Goal: Information Seeking & Learning: Learn about a topic

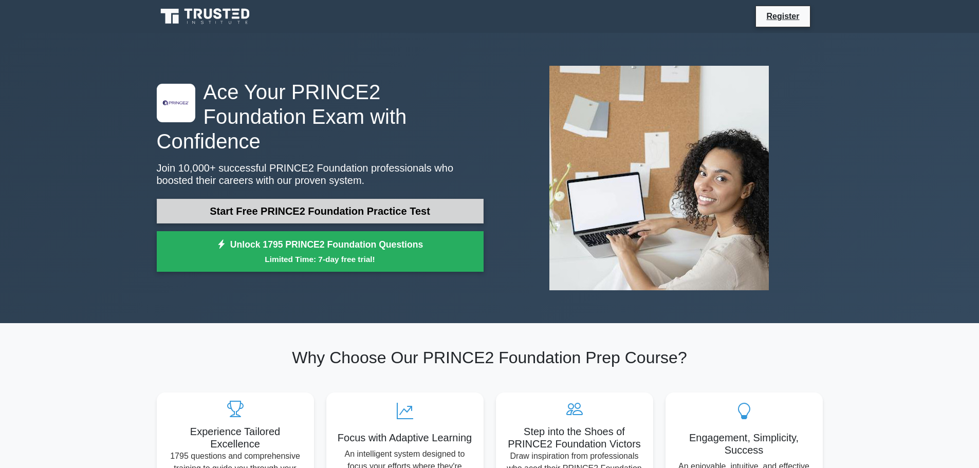
click at [320, 199] on link "Start Free PRINCE2 Foundation Practice Test" at bounding box center [320, 211] width 327 height 25
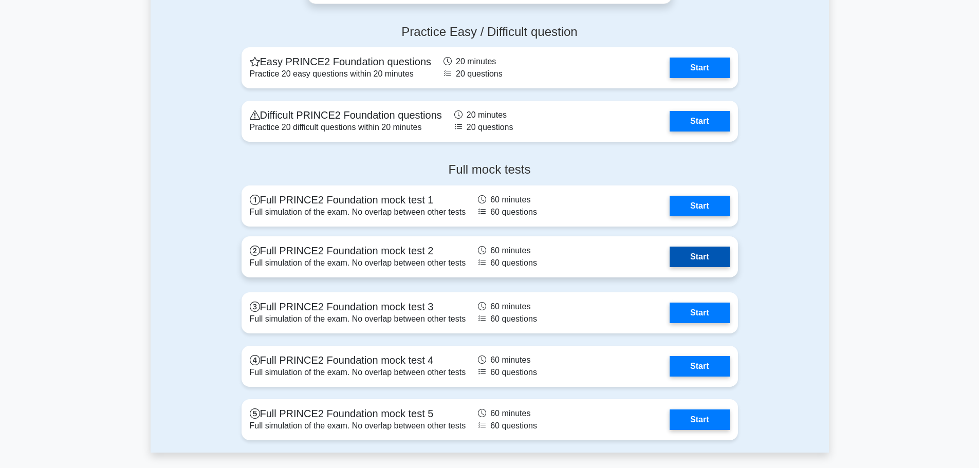
scroll to position [1387, 0]
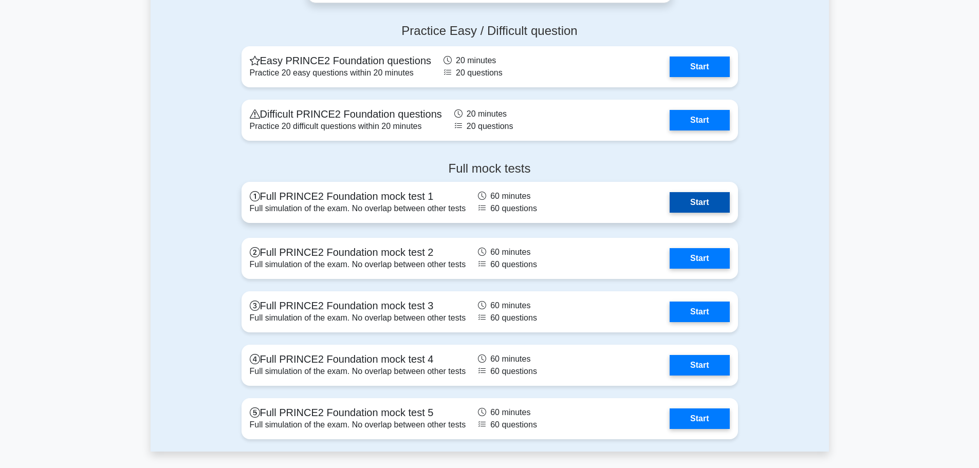
click at [685, 203] on link "Start" at bounding box center [699, 202] width 60 height 21
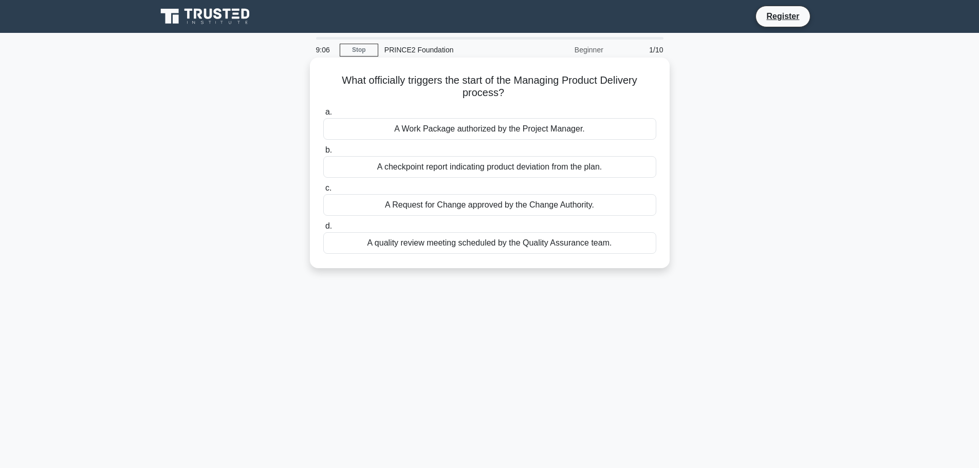
click at [424, 132] on div "A Work Package authorized by the Project Manager." at bounding box center [489, 129] width 333 height 22
click at [323, 116] on input "a. A Work Package authorized by the Project Manager." at bounding box center [323, 112] width 0 height 7
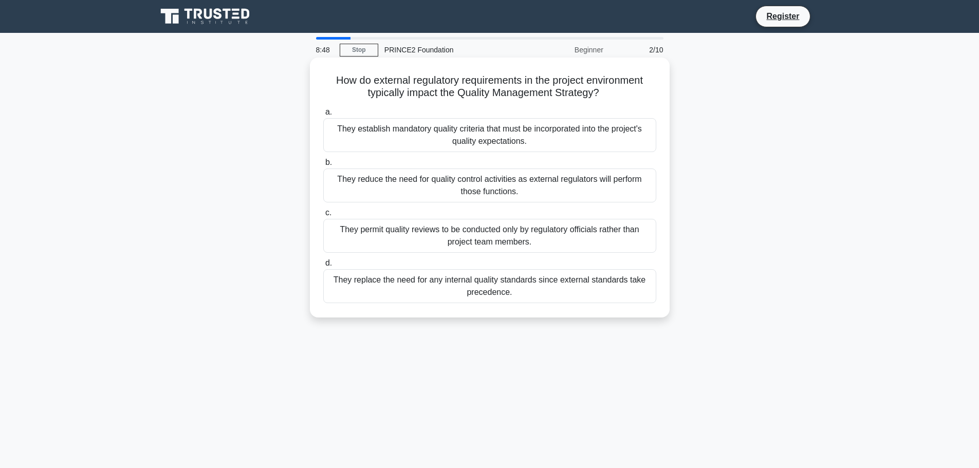
click at [416, 132] on div "They establish mandatory quality criteria that must be incorporated into the pr…" at bounding box center [489, 135] width 333 height 34
click at [323, 116] on input "a. They establish mandatory quality criteria that must be incorporated into the…" at bounding box center [323, 112] width 0 height 7
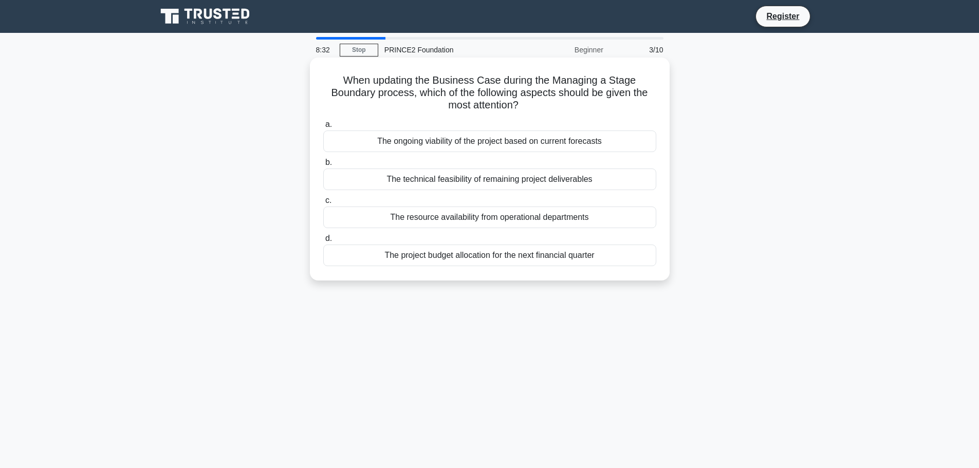
click at [417, 140] on div "The ongoing viability of the project based on current forecasts" at bounding box center [489, 142] width 333 height 22
click at [323, 128] on input "a. The ongoing viability of the project based on current forecasts" at bounding box center [323, 124] width 0 height 7
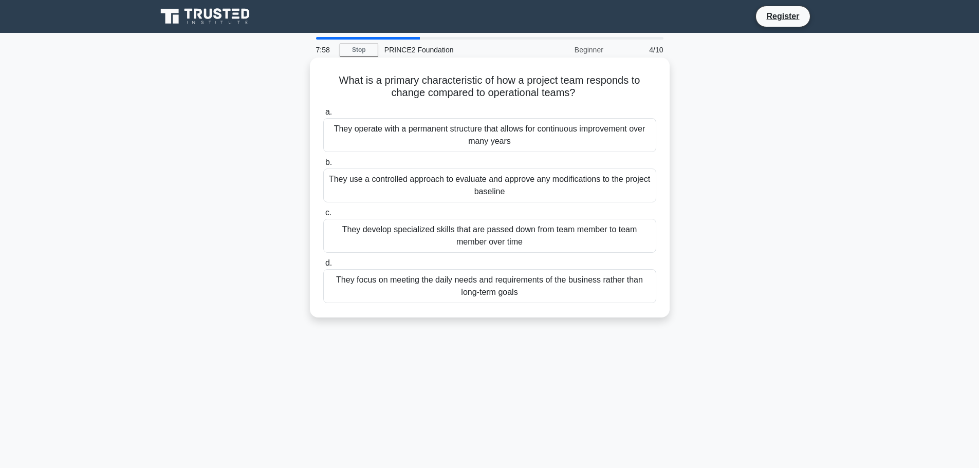
click at [394, 185] on div "They use a controlled approach to evaluate and approve any modifications to the…" at bounding box center [489, 186] width 333 height 34
click at [323, 166] on input "b. They use a controlled approach to evaluate and approve any modifications to …" at bounding box center [323, 162] width 0 height 7
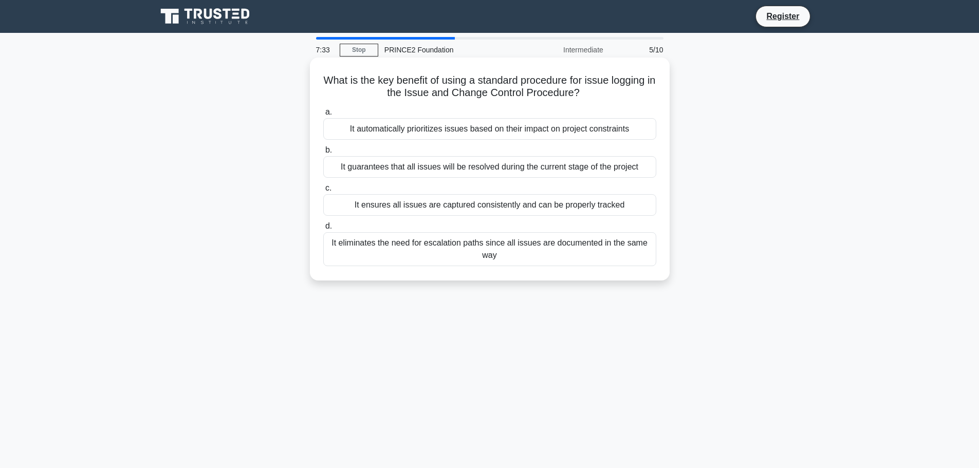
click at [396, 206] on div "It ensures all issues are captured consistently and can be properly tracked" at bounding box center [489, 205] width 333 height 22
click at [323, 192] on input "c. It ensures all issues are captured consistently and can be properly tracked" at bounding box center [323, 188] width 0 height 7
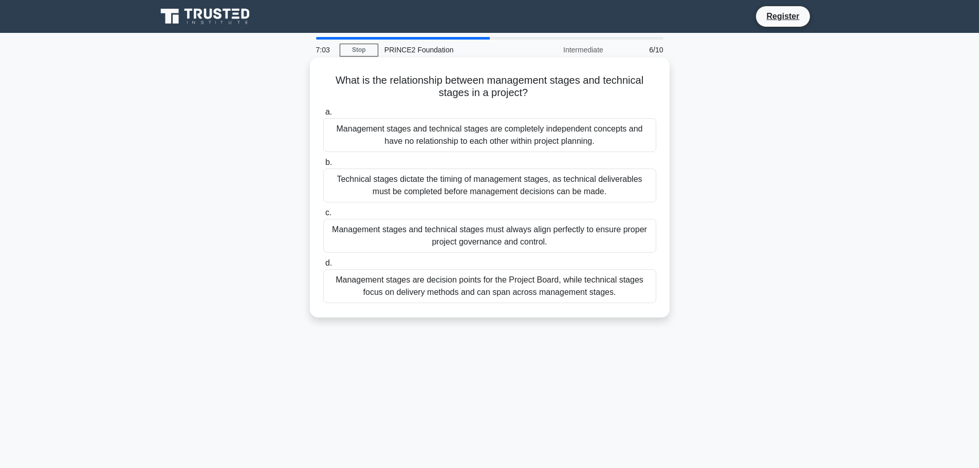
click at [450, 292] on div "Management stages are decision points for the Project Board, while technical st…" at bounding box center [489, 286] width 333 height 34
click at [323, 267] on input "d. Management stages are decision points for the Project Board, while technical…" at bounding box center [323, 263] width 0 height 7
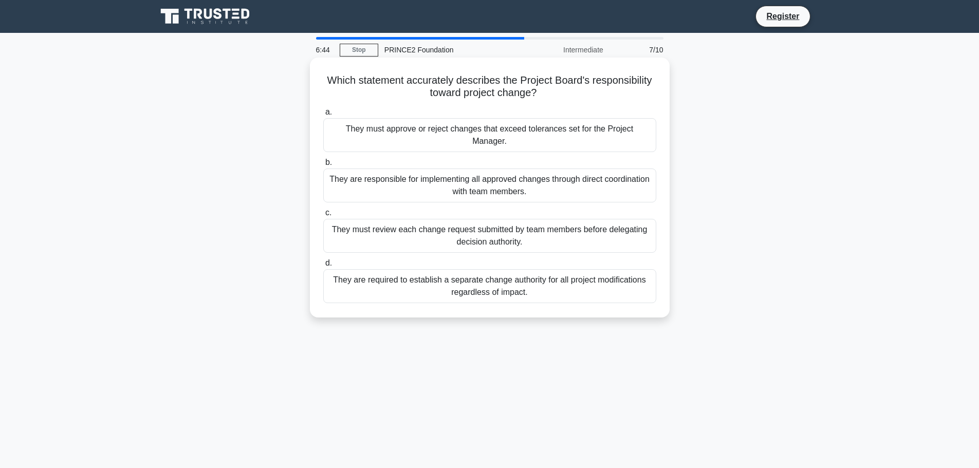
click at [428, 126] on div "They must approve or reject changes that exceed tolerances set for the Project …" at bounding box center [489, 135] width 333 height 34
click at [323, 116] on input "a. They must approve or reject changes that exceed tolerances set for the Proje…" at bounding box center [323, 112] width 0 height 7
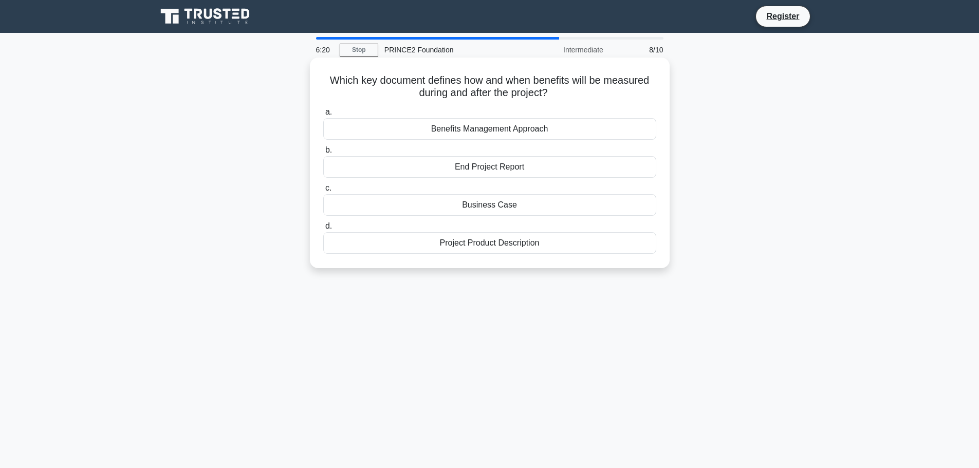
click at [435, 237] on div "Project Product Description" at bounding box center [489, 243] width 333 height 22
click at [323, 230] on input "d. Project Product Description" at bounding box center [323, 226] width 0 height 7
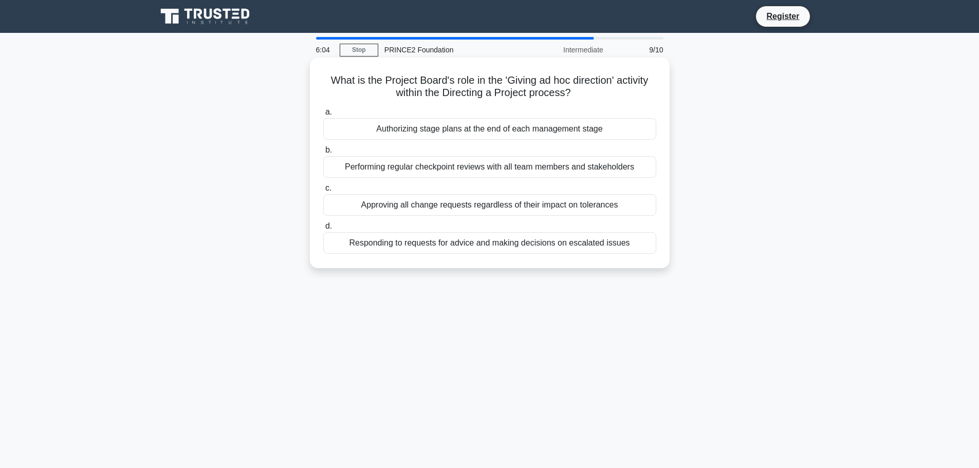
click at [387, 128] on div "Authorizing stage plans at the end of each management stage" at bounding box center [489, 129] width 333 height 22
click at [323, 116] on input "a. Authorizing stage plans at the end of each management stage" at bounding box center [323, 112] width 0 height 7
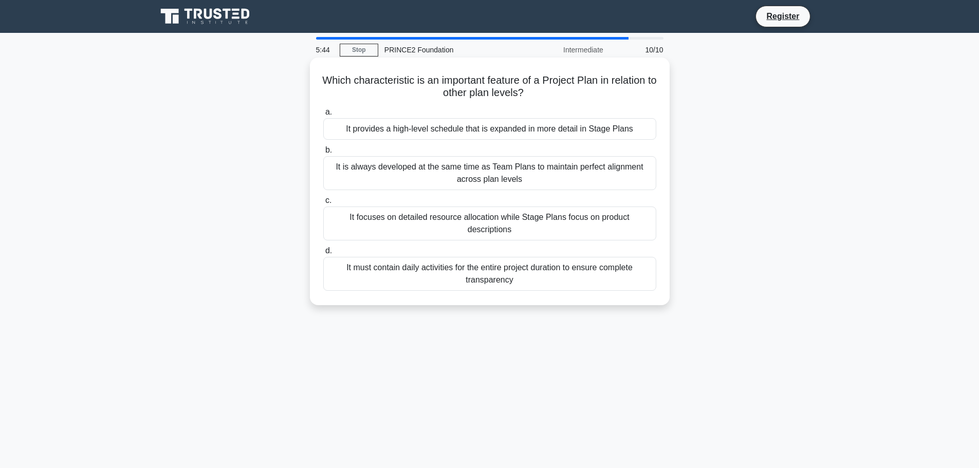
click at [387, 129] on div "It provides a high-level schedule that is expanded in more detail in Stage Plans" at bounding box center [489, 129] width 333 height 22
click at [323, 116] on input "a. It provides a high-level schedule that is expanded in more detail in Stage P…" at bounding box center [323, 112] width 0 height 7
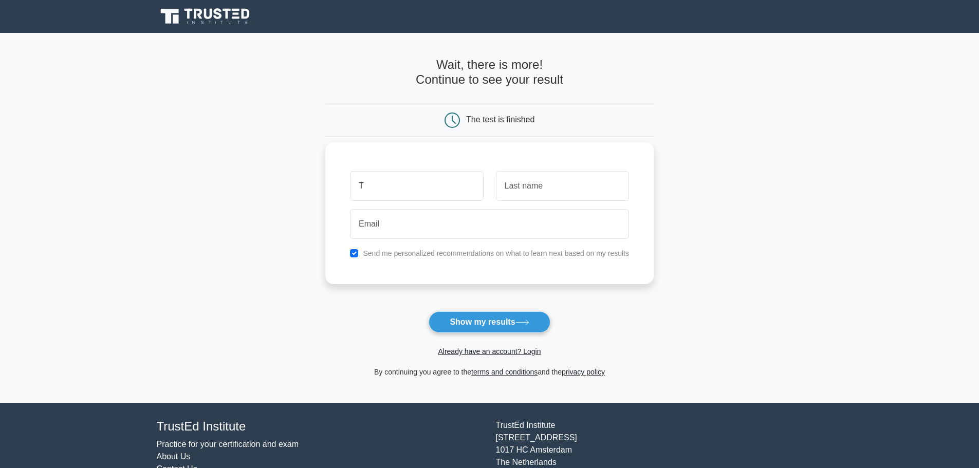
type input "T"
type input "N"
click at [394, 216] on input "email" at bounding box center [489, 224] width 279 height 30
type input "srirt001@suttonlea.org"
click at [356, 254] on input "checkbox" at bounding box center [354, 253] width 8 height 8
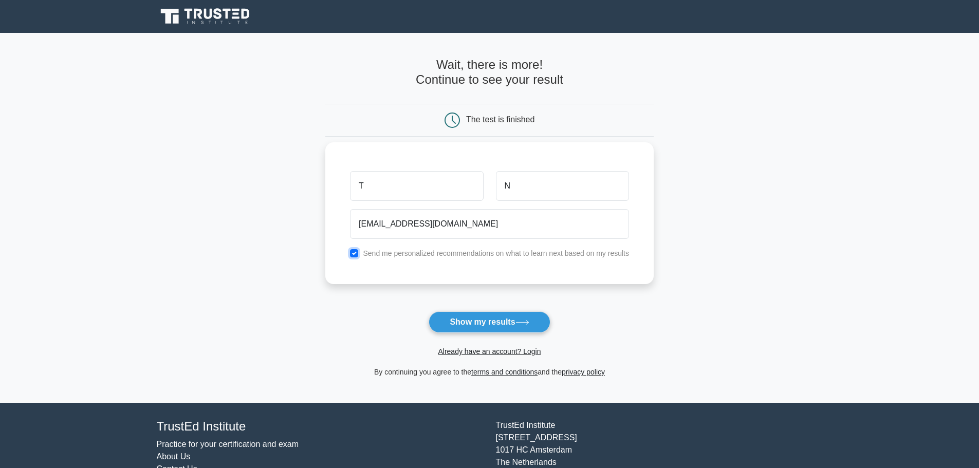
checkbox input "false"
click at [465, 315] on button "Show my results" at bounding box center [489, 322] width 121 height 22
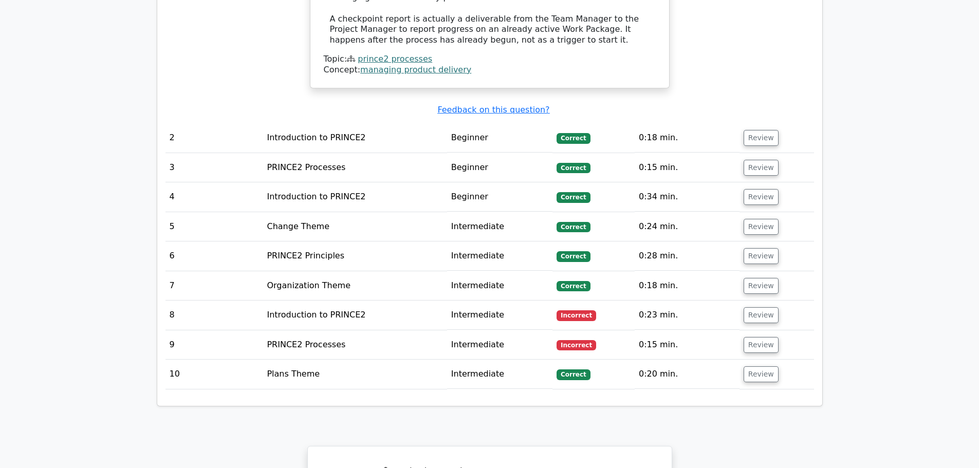
scroll to position [1439, 0]
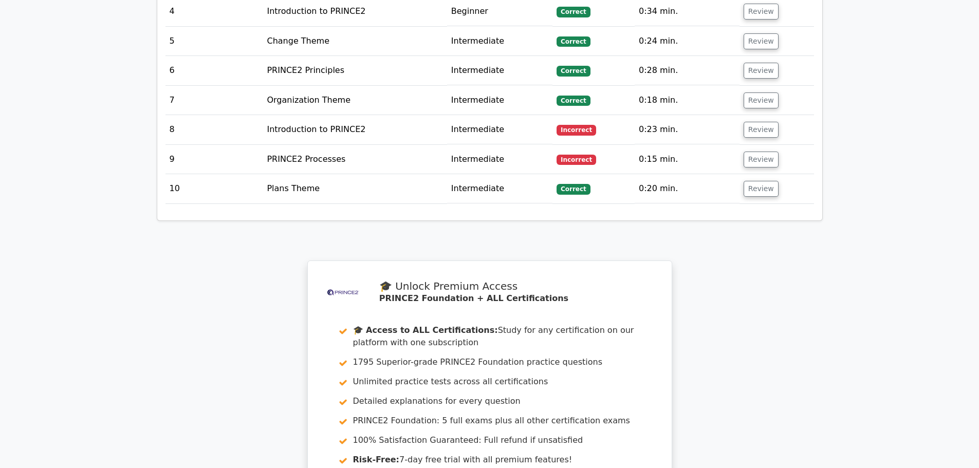
click at [412, 134] on td "Introduction to PRINCE2" at bounding box center [355, 129] width 184 height 29
click at [504, 135] on td "Intermediate" at bounding box center [499, 129] width 105 height 29
click at [754, 124] on button "Review" at bounding box center [760, 130] width 35 height 16
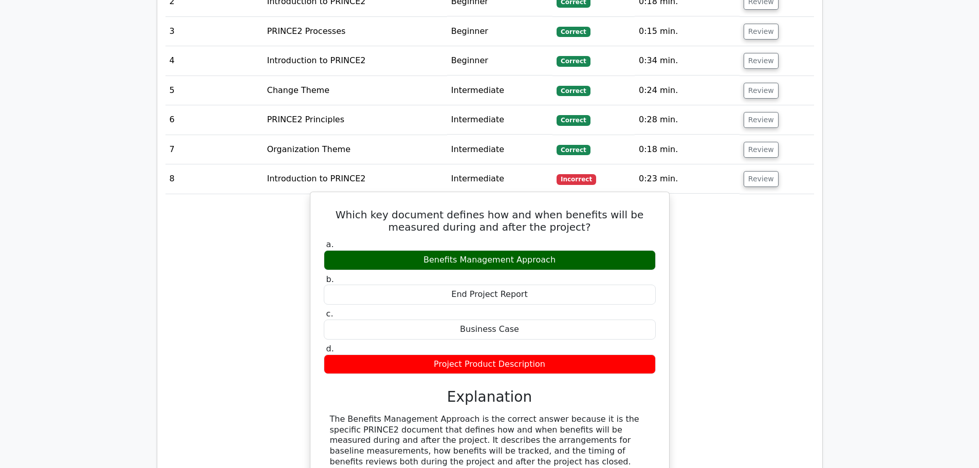
scroll to position [1387, 0]
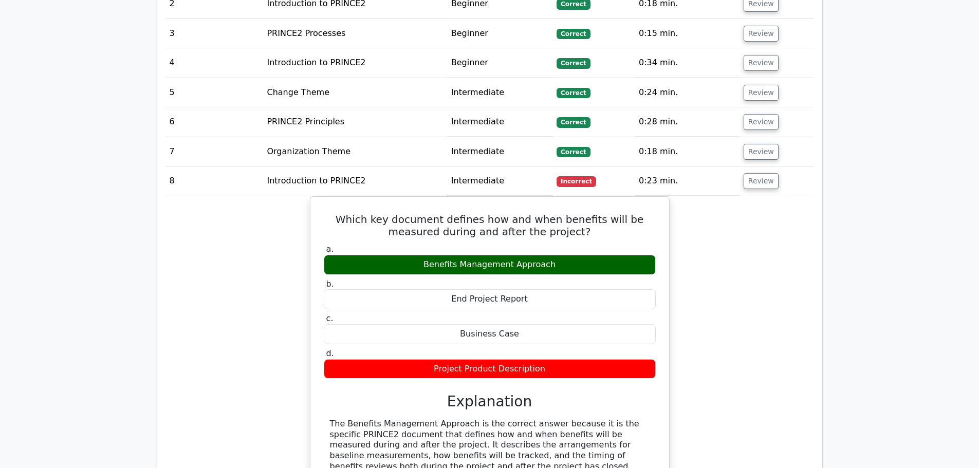
click at [723, 181] on td "0:23 min." at bounding box center [687, 180] width 105 height 29
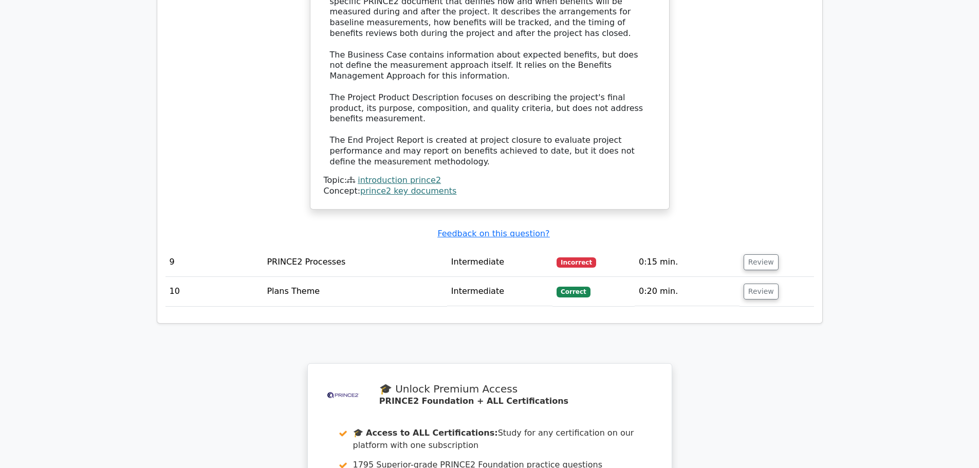
scroll to position [1901, 0]
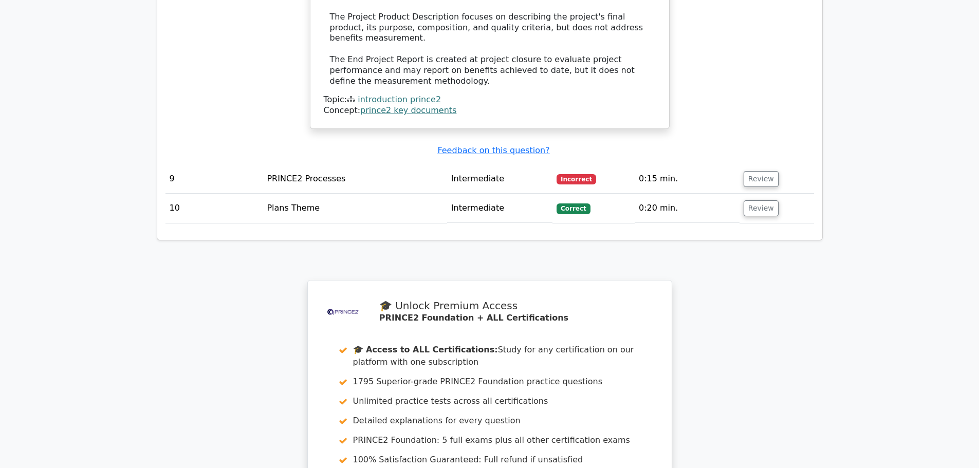
click at [773, 176] on td "Review" at bounding box center [776, 178] width 75 height 29
click at [765, 171] on button "Review" at bounding box center [760, 179] width 35 height 16
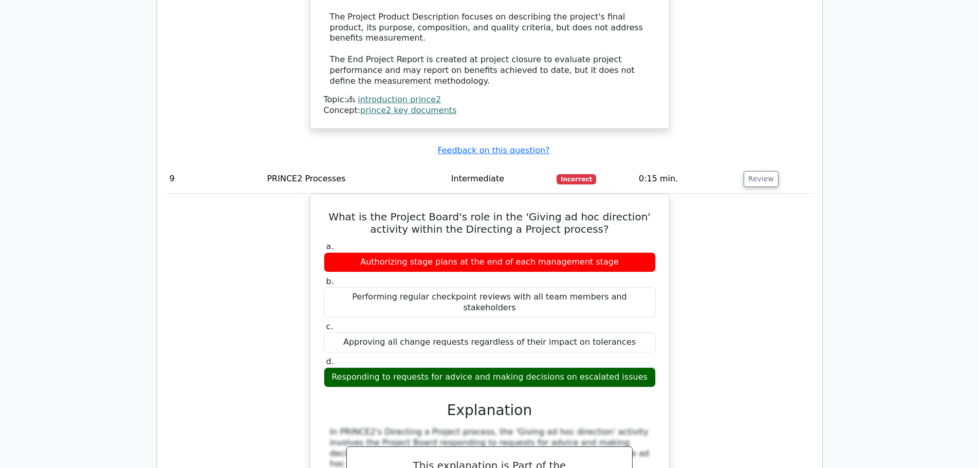
click at [396, 178] on td "PRINCE2 Processes" at bounding box center [355, 178] width 184 height 29
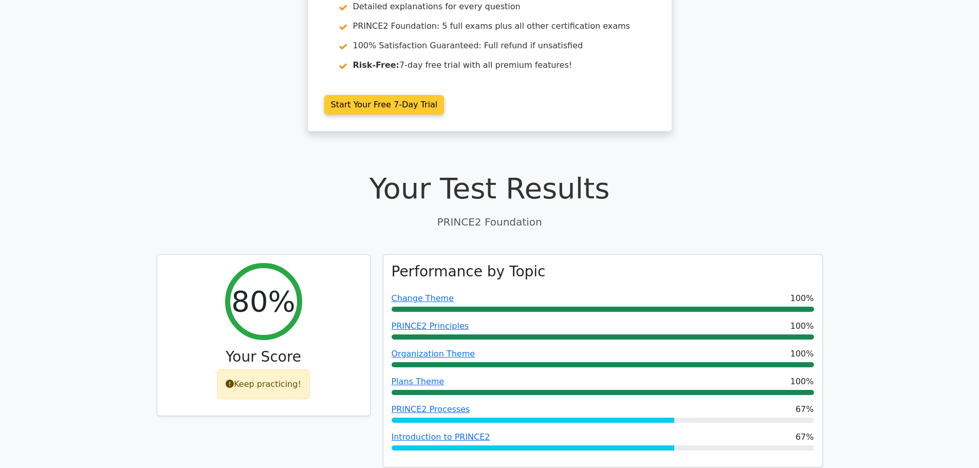
scroll to position [0, 0]
